Goal: Information Seeking & Learning: Learn about a topic

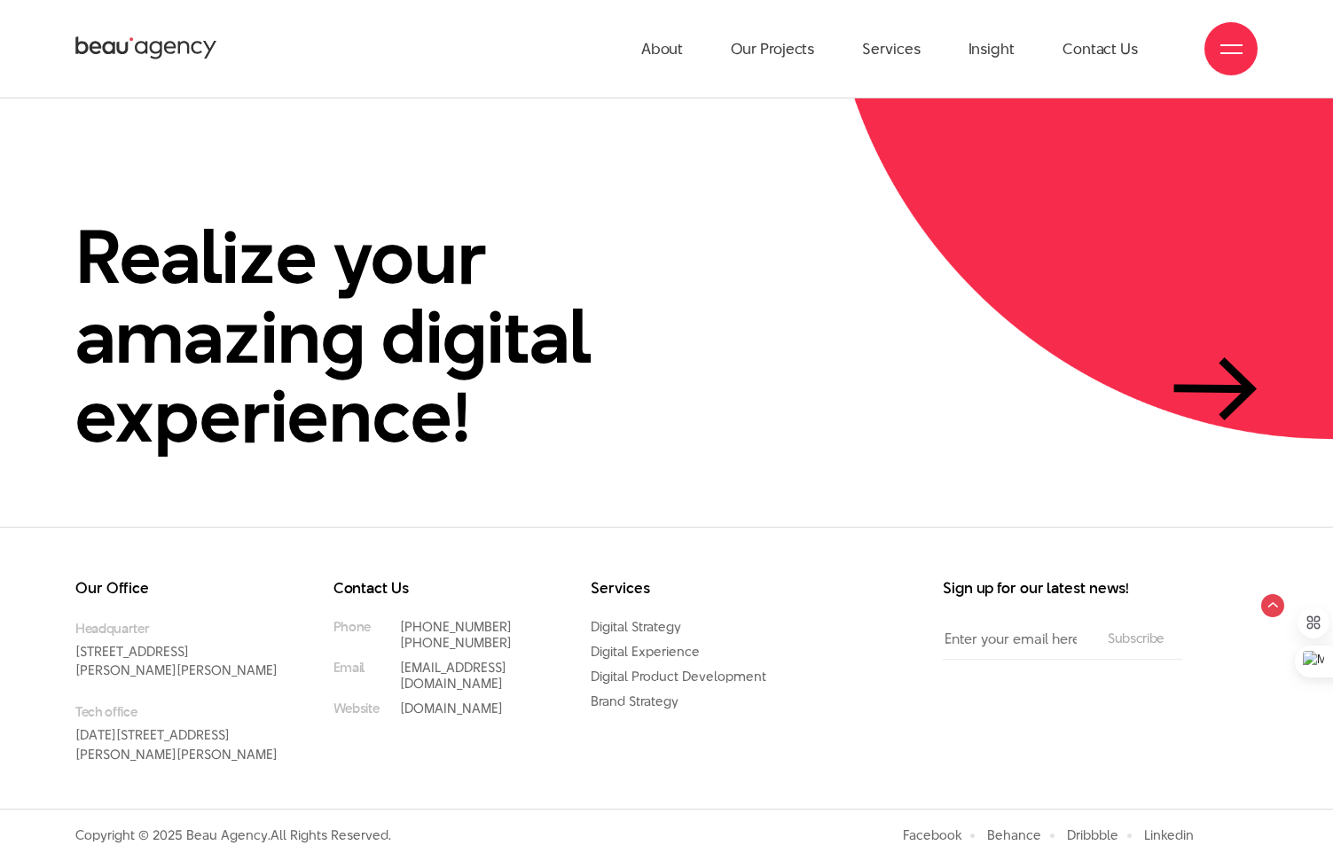
scroll to position [4275, 0]
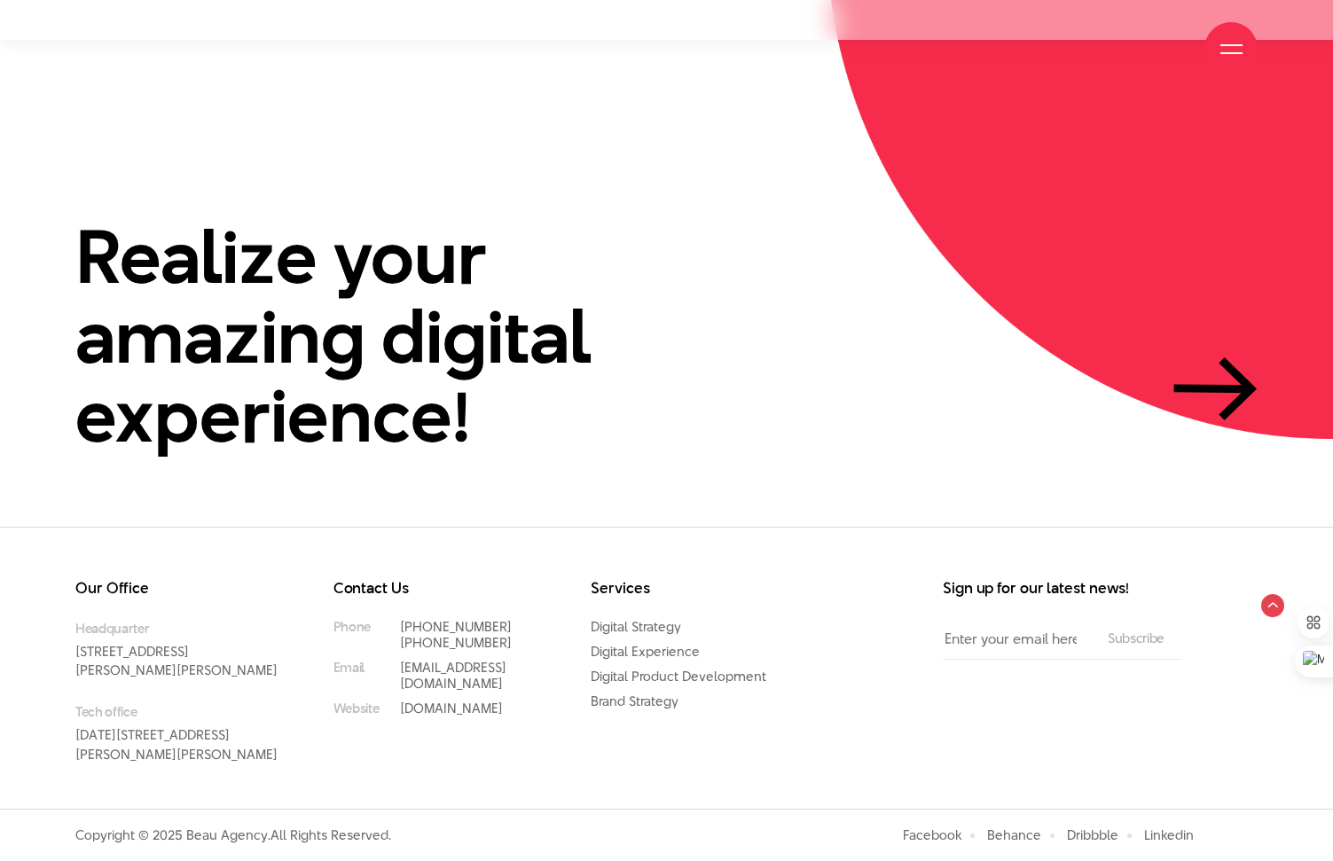
drag, startPoint x: 74, startPoint y: 712, endPoint x: 247, endPoint y: 777, distance: 185.5
click at [247, 777] on div "Our Office Headquarter 33 Giang Van Minh Street, Ba Dinh District, Hanoi, Vietn…" at bounding box center [191, 695] width 258 height 228
click at [241, 649] on p "Headquarter 33 Giang Van Minh Street, Ba Dinh District, Hanoi, Vietnam" at bounding box center [177, 650] width 205 height 62
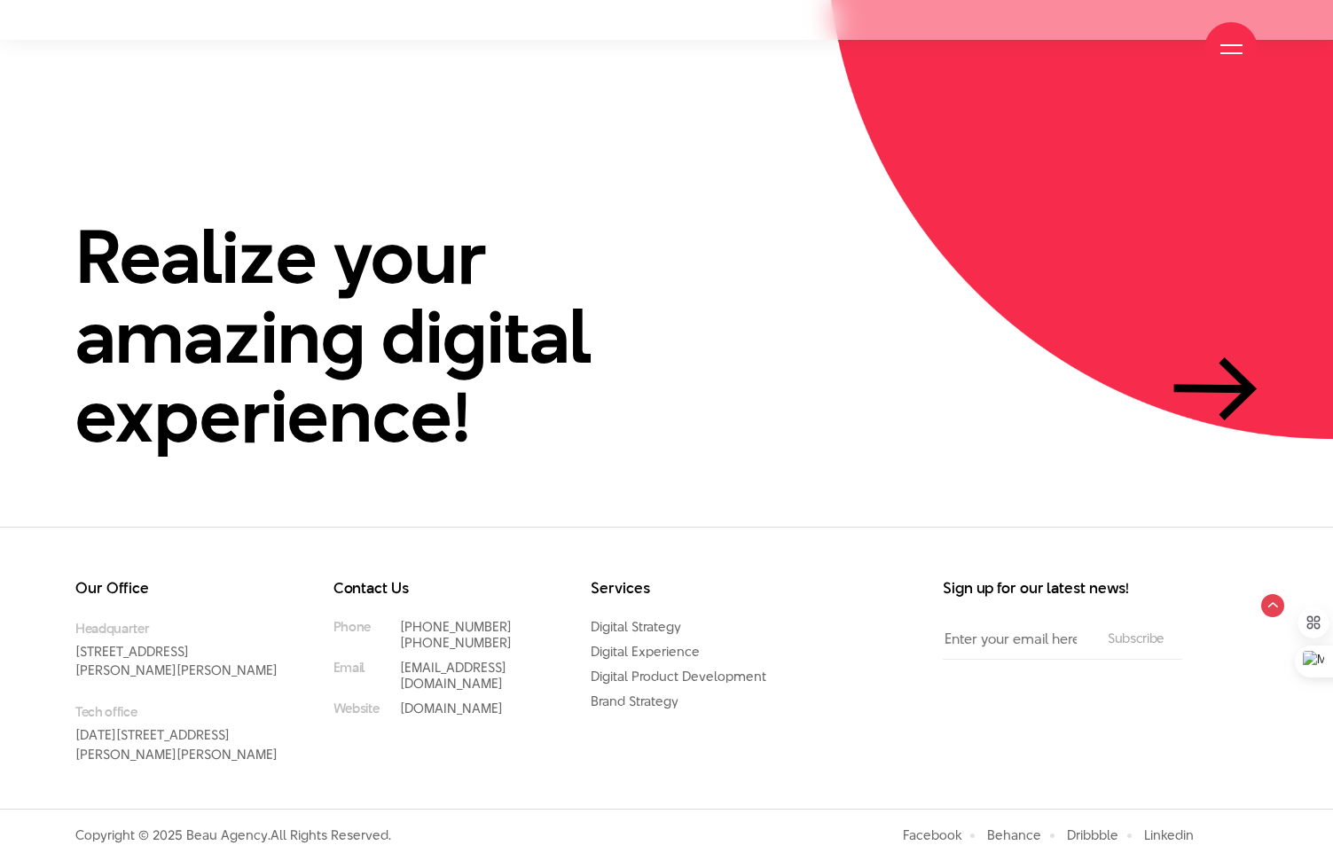
click at [241, 649] on p "Headquarter 33 Giang Van Minh Street, Ba Dinh District, Hanoi, Vietnam" at bounding box center [177, 650] width 205 height 62
click at [342, 738] on div "Contact Us Phone (+84) 97 531 9889 (+84) 86 929 1771 Email info@beau.vn Website…" at bounding box center [449, 695] width 258 height 228
click at [1026, 626] on input "Email" at bounding box center [1016, 639] width 147 height 40
click at [1059, 621] on input "Email" at bounding box center [1016, 639] width 147 height 40
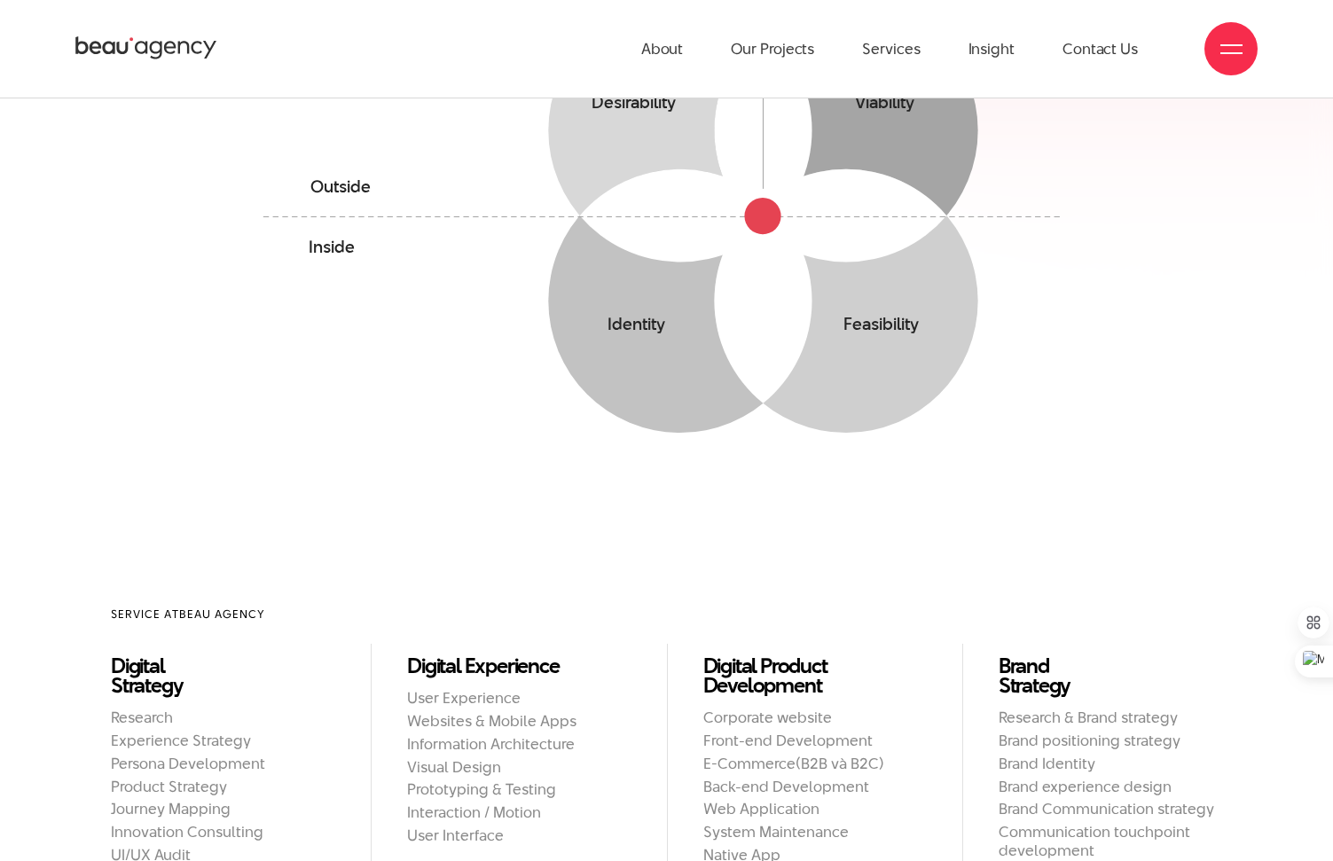
scroll to position [0, 0]
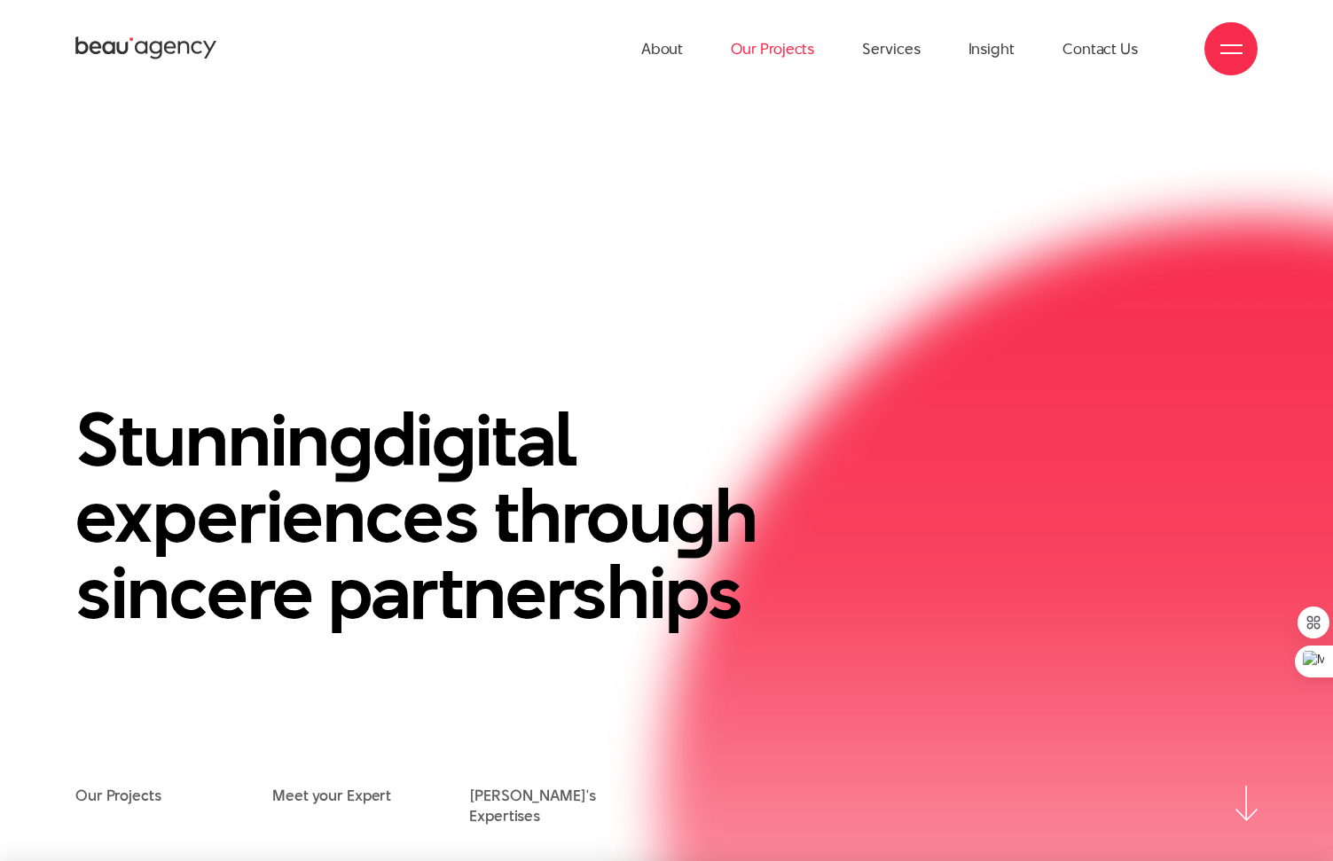
click at [741, 64] on link "Our Projects" at bounding box center [772, 49] width 83 height 98
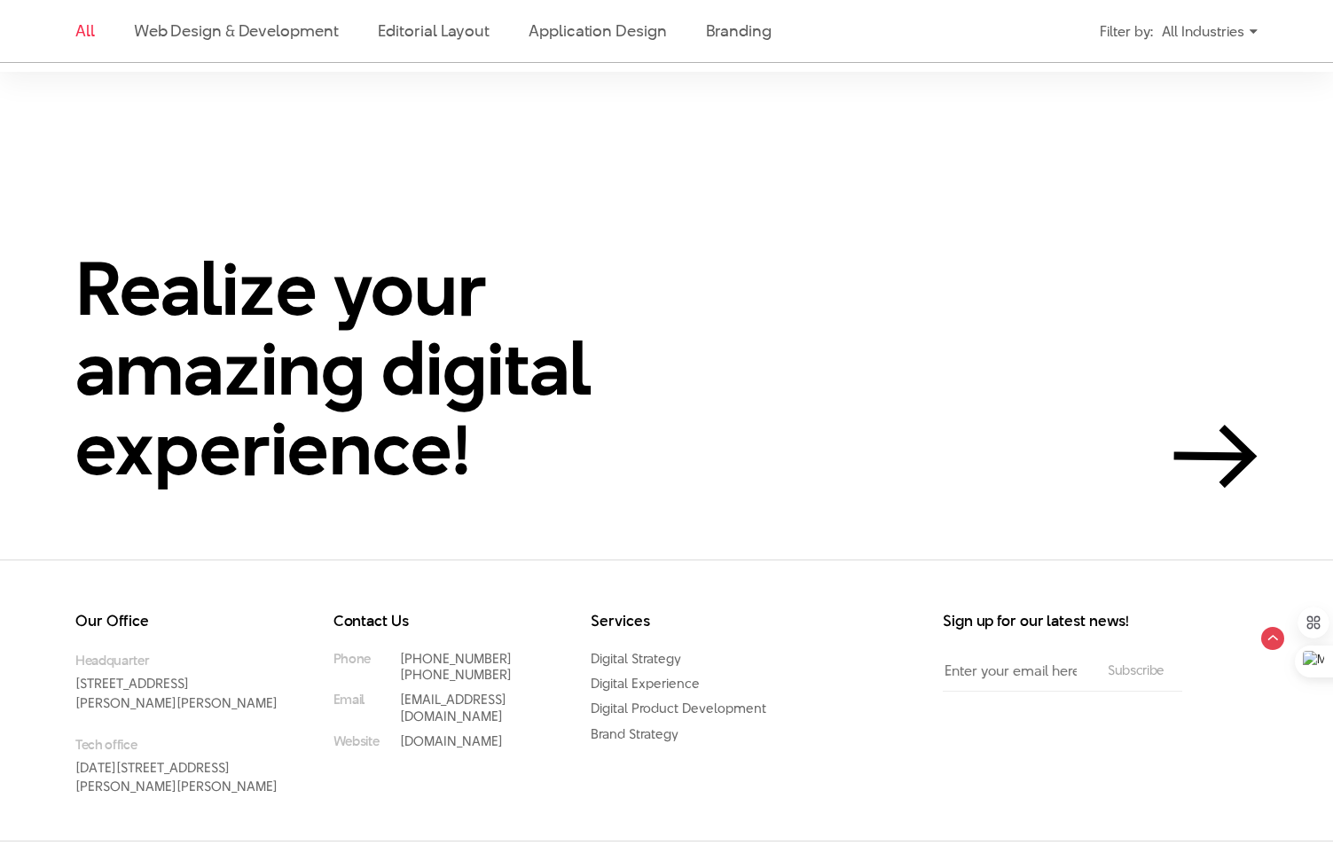
scroll to position [3959, 0]
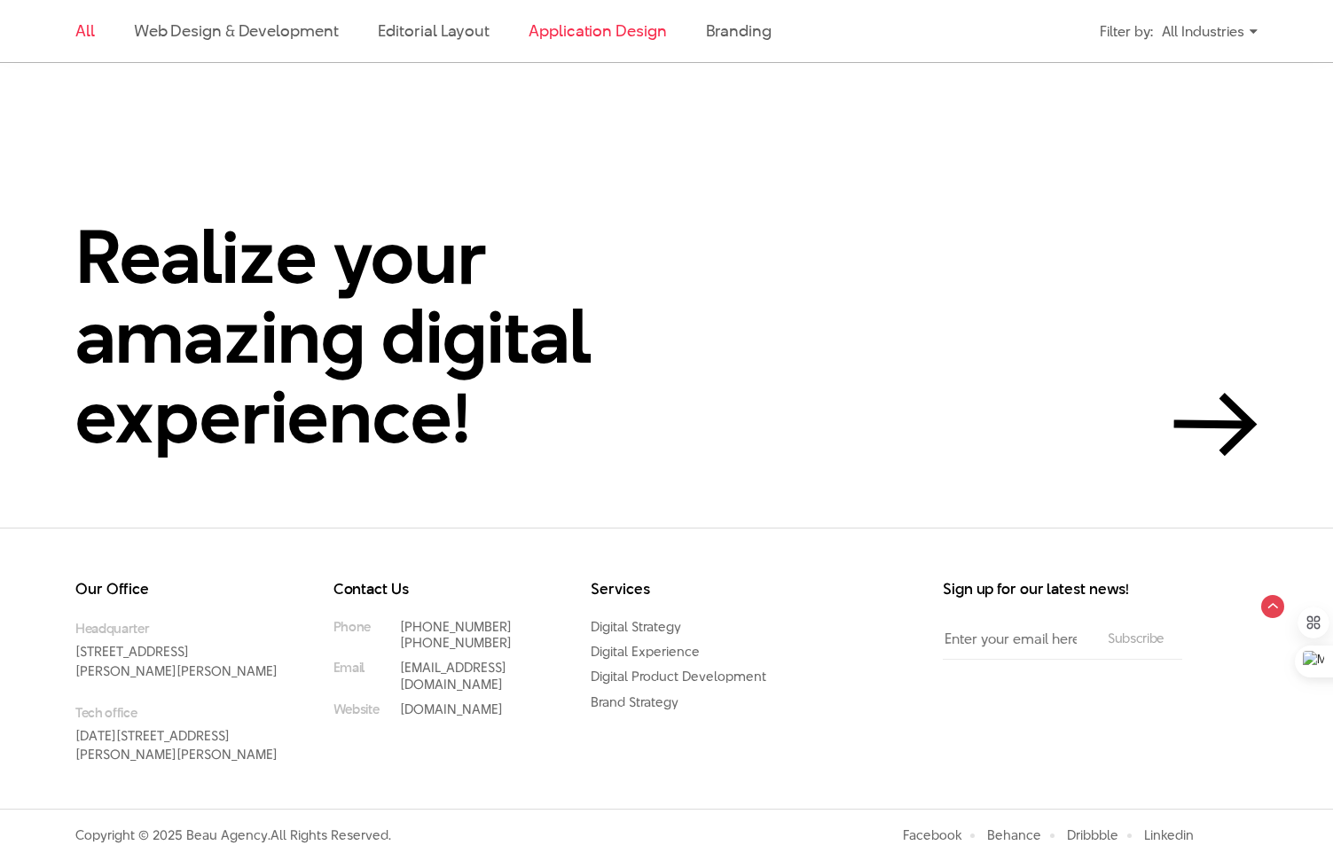
click at [597, 23] on link "Application Design" at bounding box center [597, 31] width 137 height 22
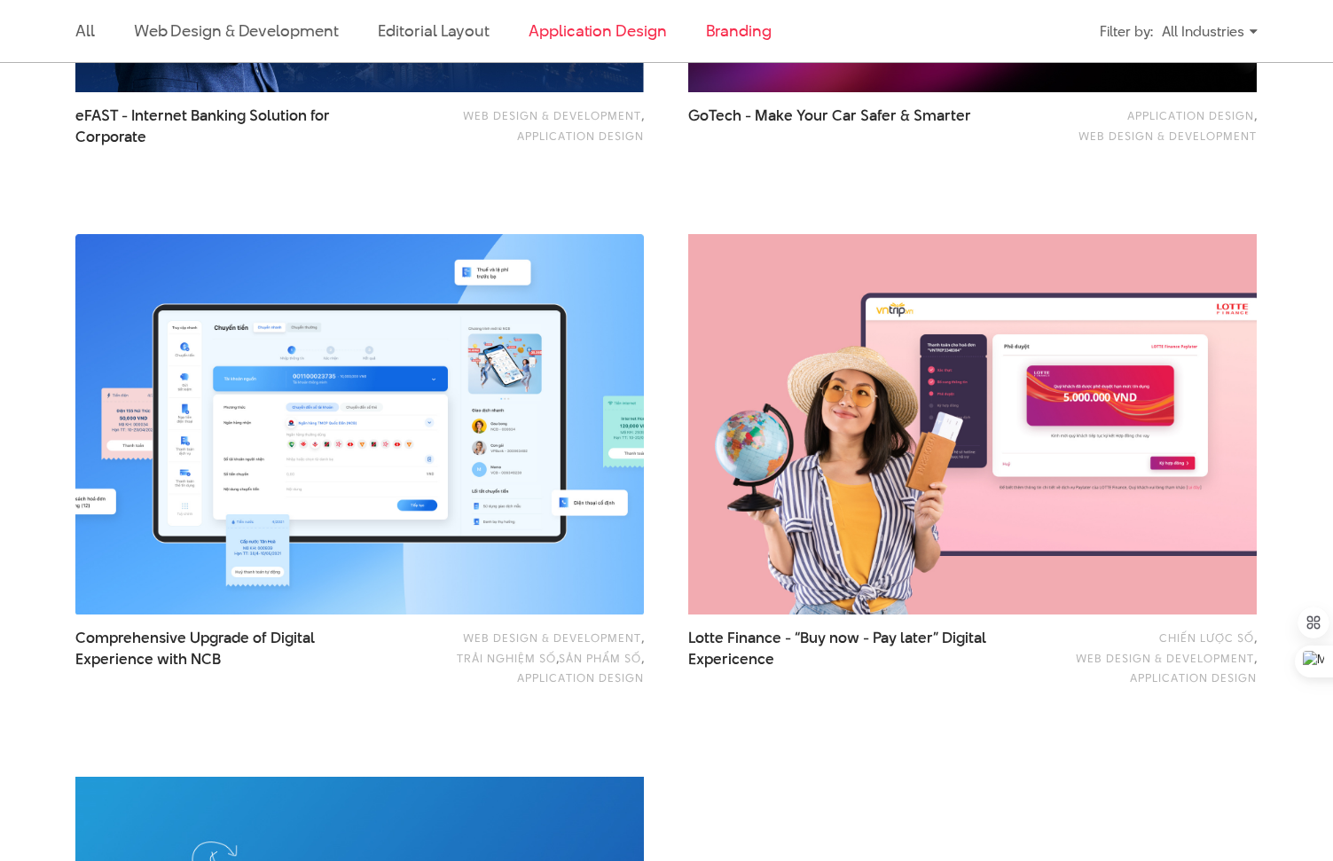
click at [728, 35] on link "Branding" at bounding box center [739, 31] width 66 height 22
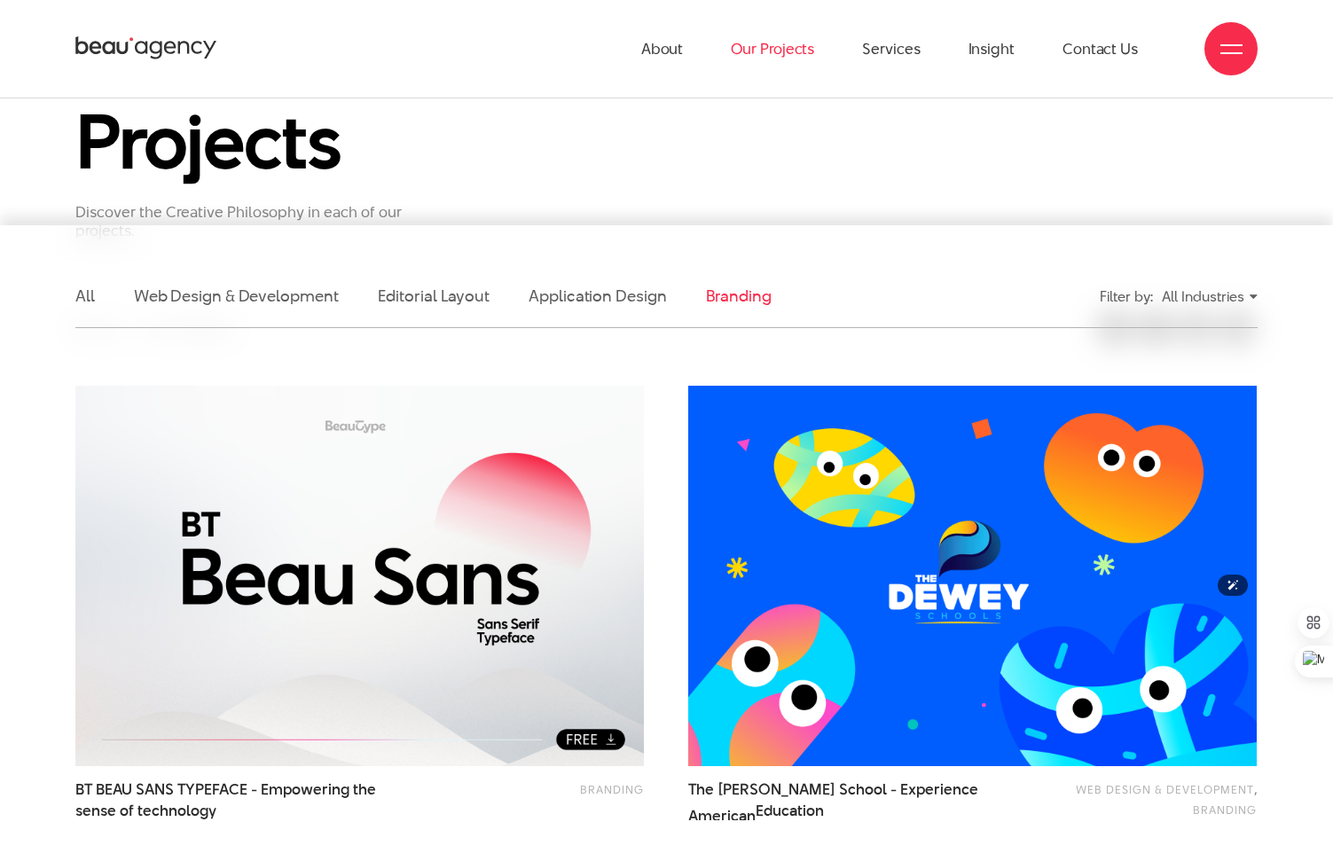
scroll to position [0, 0]
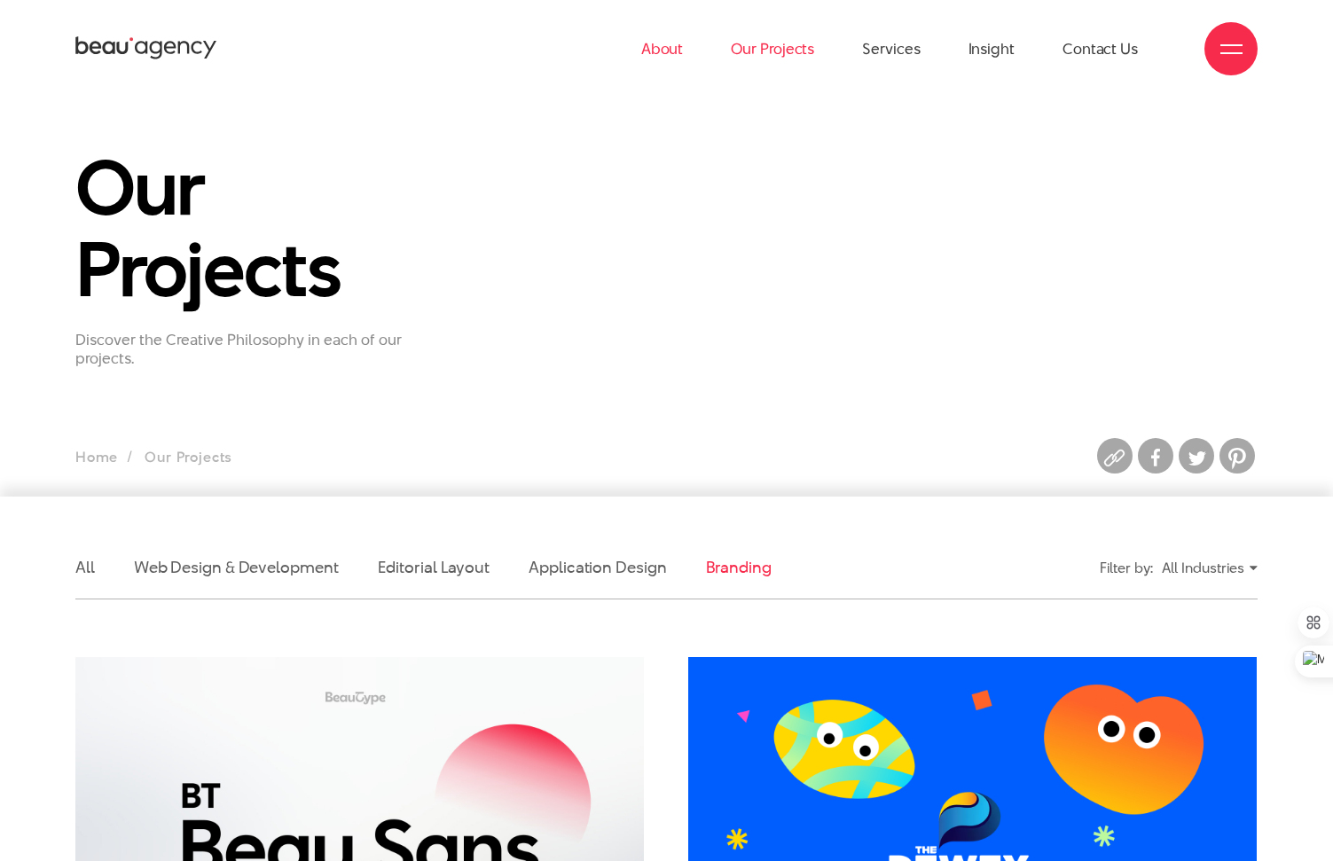
click at [674, 50] on link "About" at bounding box center [662, 49] width 43 height 98
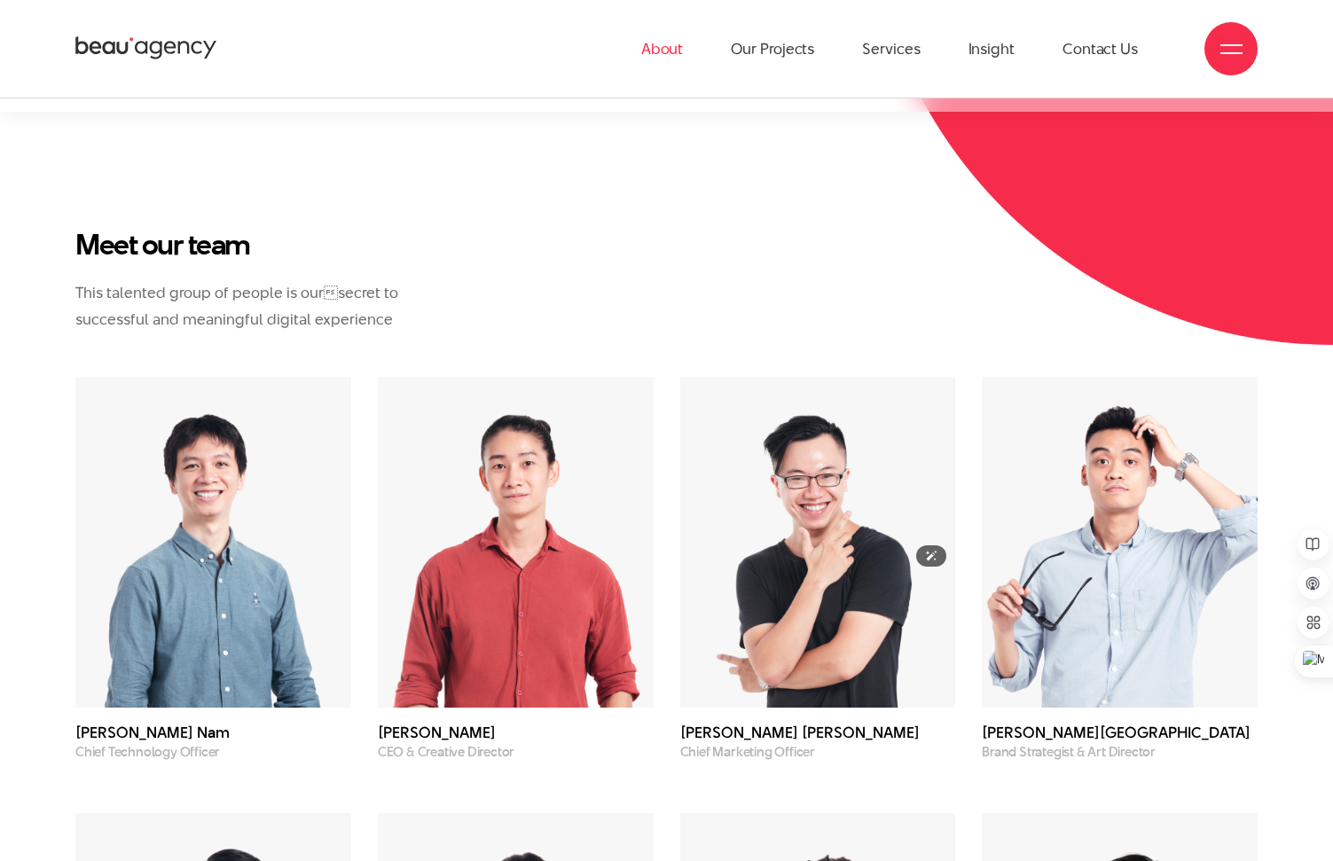
scroll to position [4525, 0]
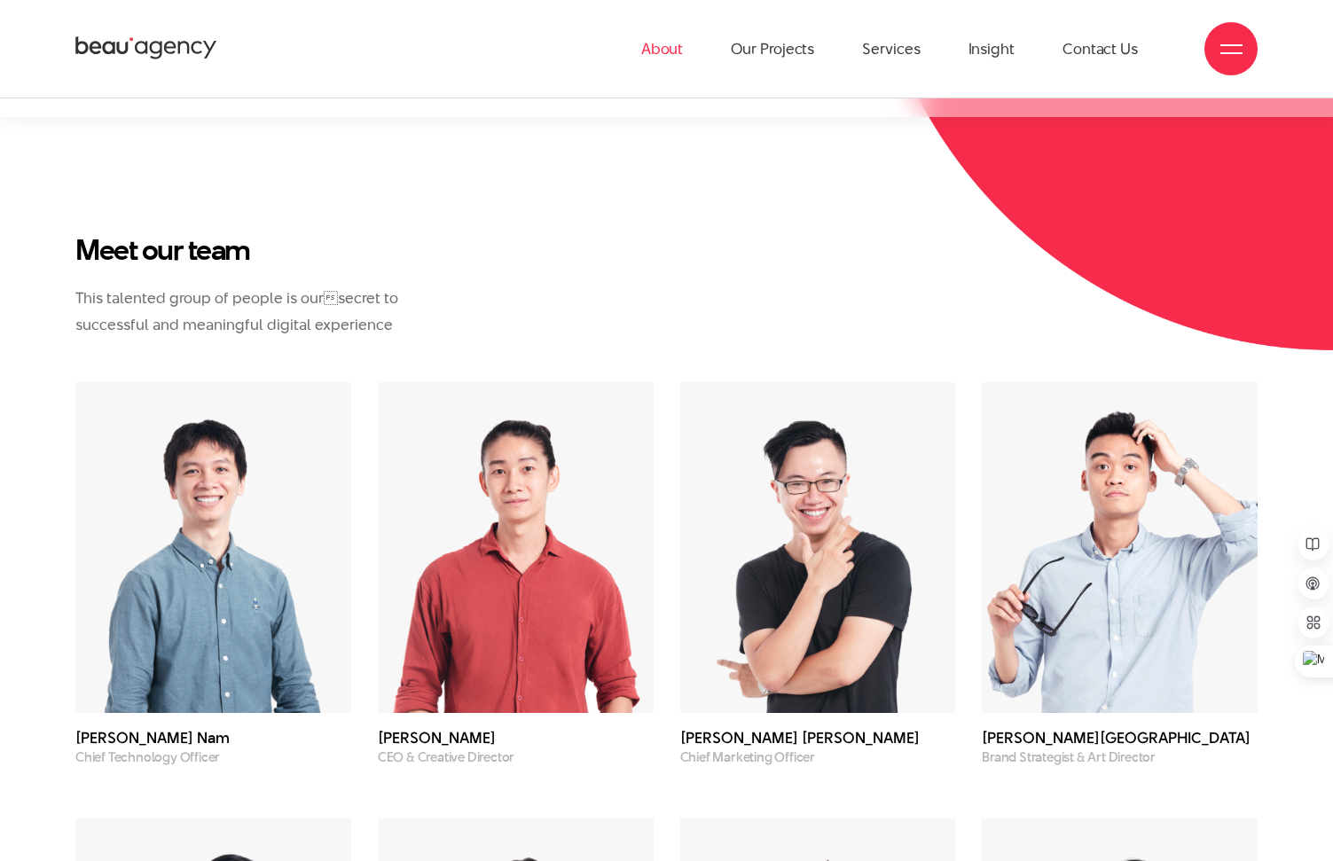
click at [608, 164] on section "Meet our team This talented group of people is oursecret to successful and mea…" at bounding box center [666, 878] width 1333 height 1522
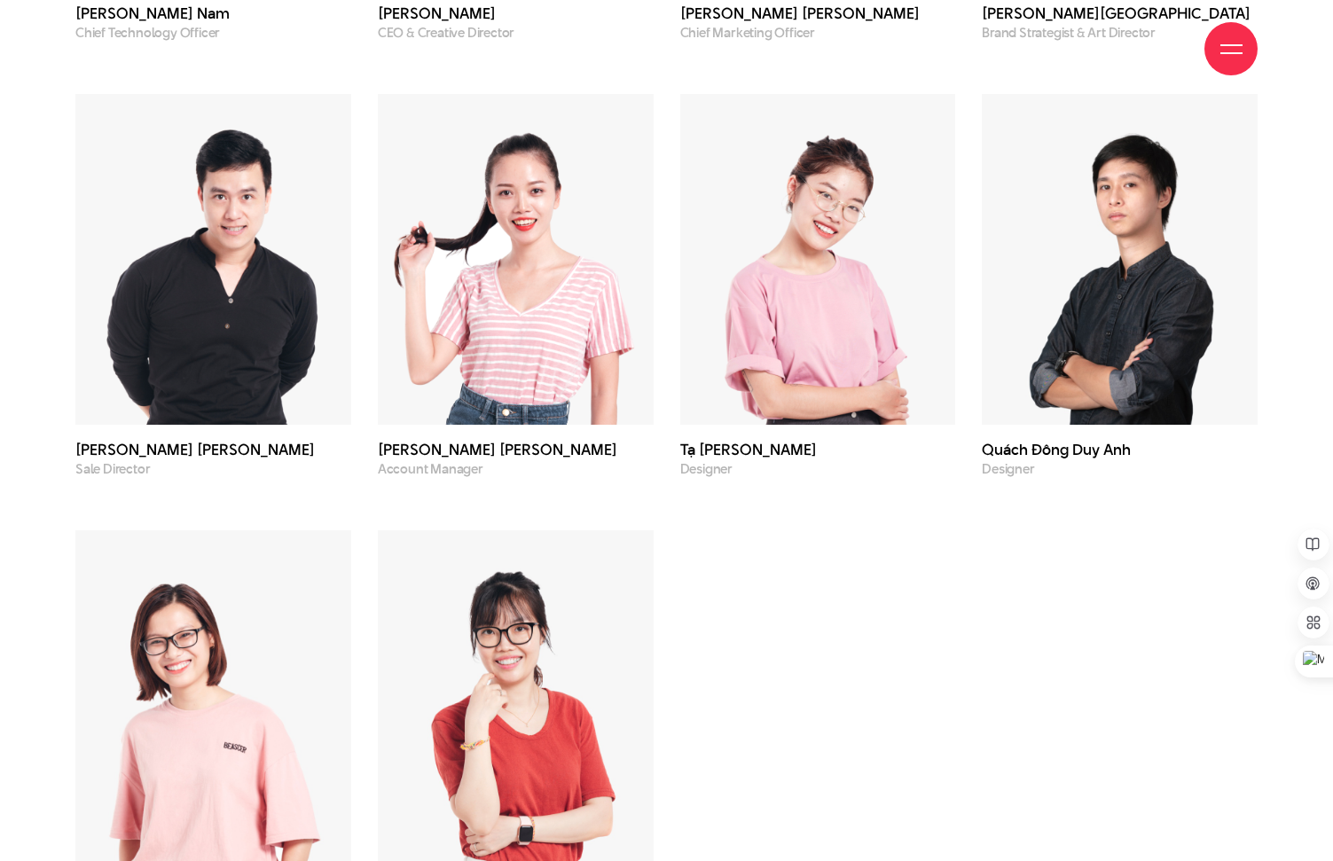
click at [805, 624] on div "[PERSON_NAME] Nam Chief Technology Officer [PERSON_NAME] CEO & Creative Directo…" at bounding box center [666, 286] width 1209 height 1256
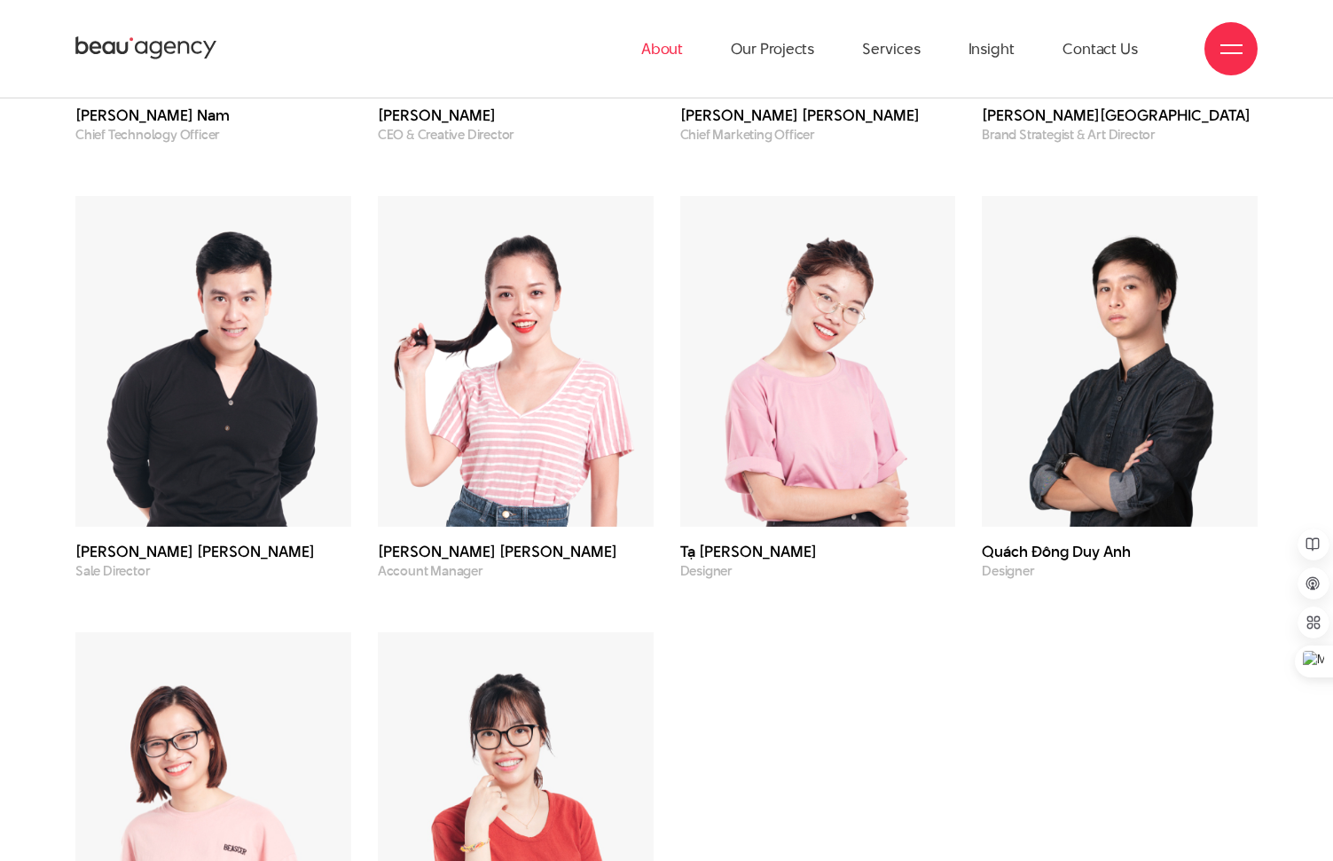
scroll to position [5145, 0]
